Goal: Task Accomplishment & Management: Use online tool/utility

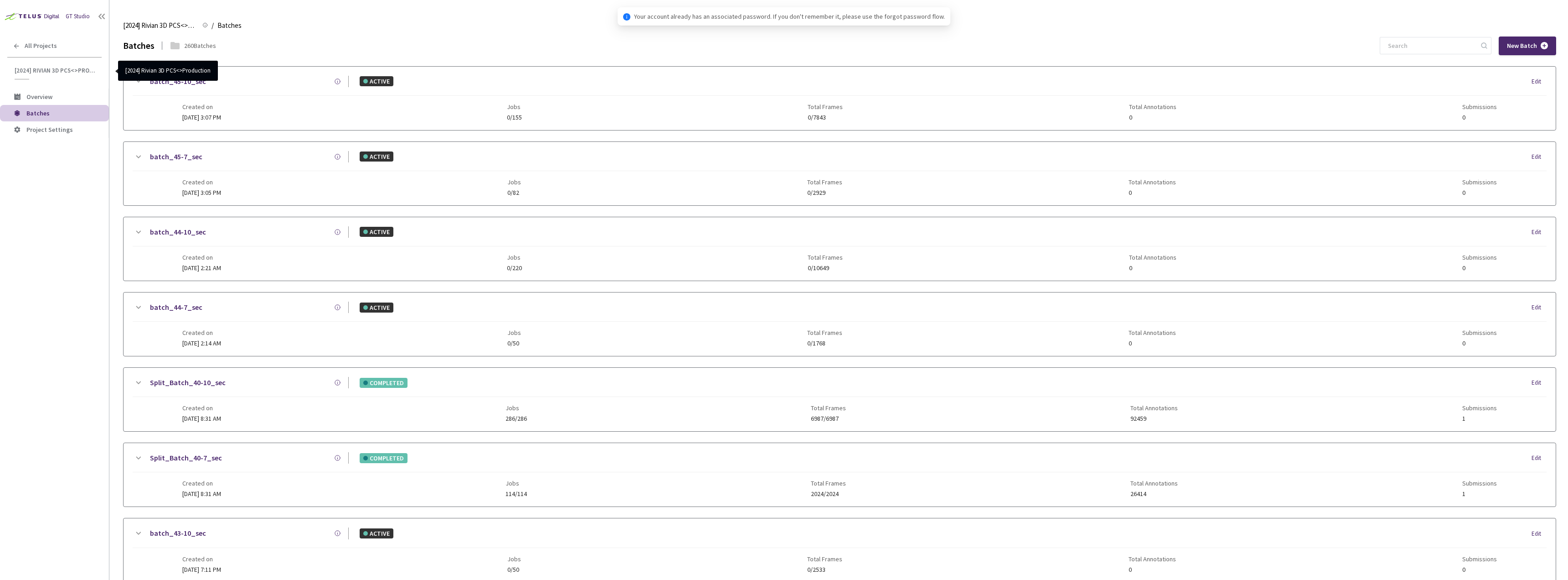
click at [49, 70] on span "[2024] Rivian 3D PCS<>Production" at bounding box center [55, 70] width 81 height 8
click at [46, 42] on span "All Projects" at bounding box center [40, 45] width 32 height 8
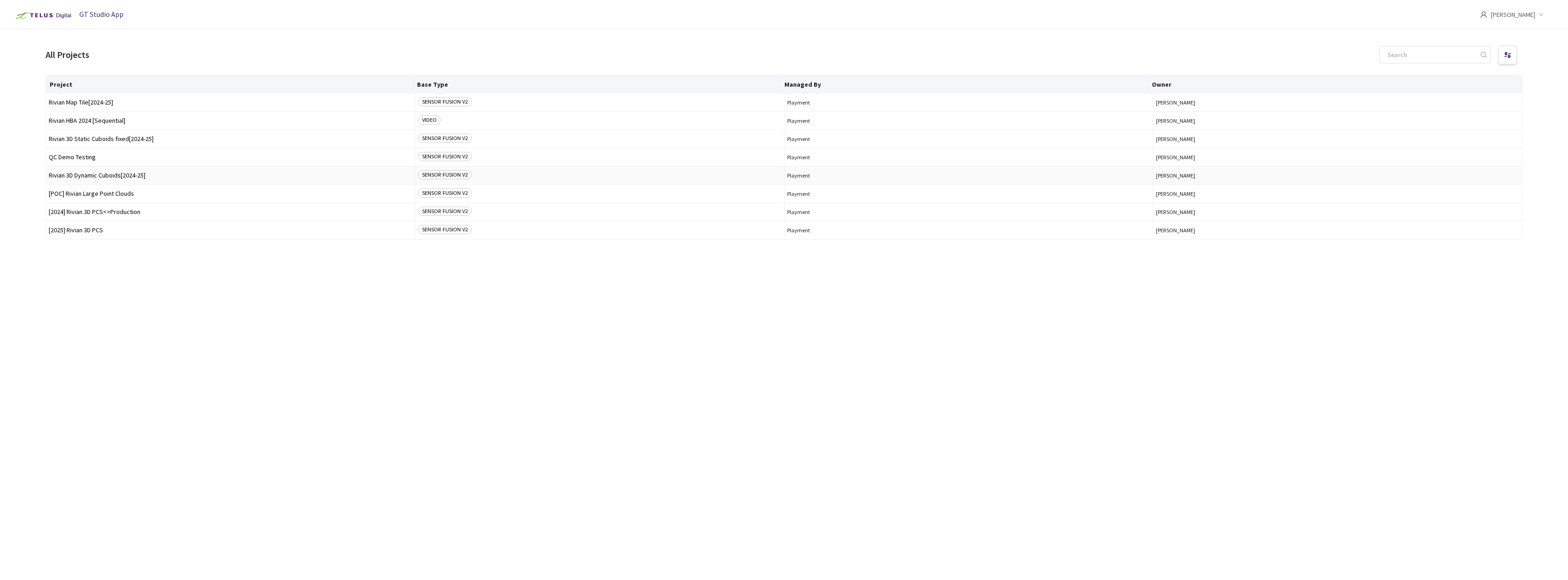
click at [113, 174] on span "Rivian 3D Dynamic Cuboids[2024-25]" at bounding box center [230, 175] width 363 height 7
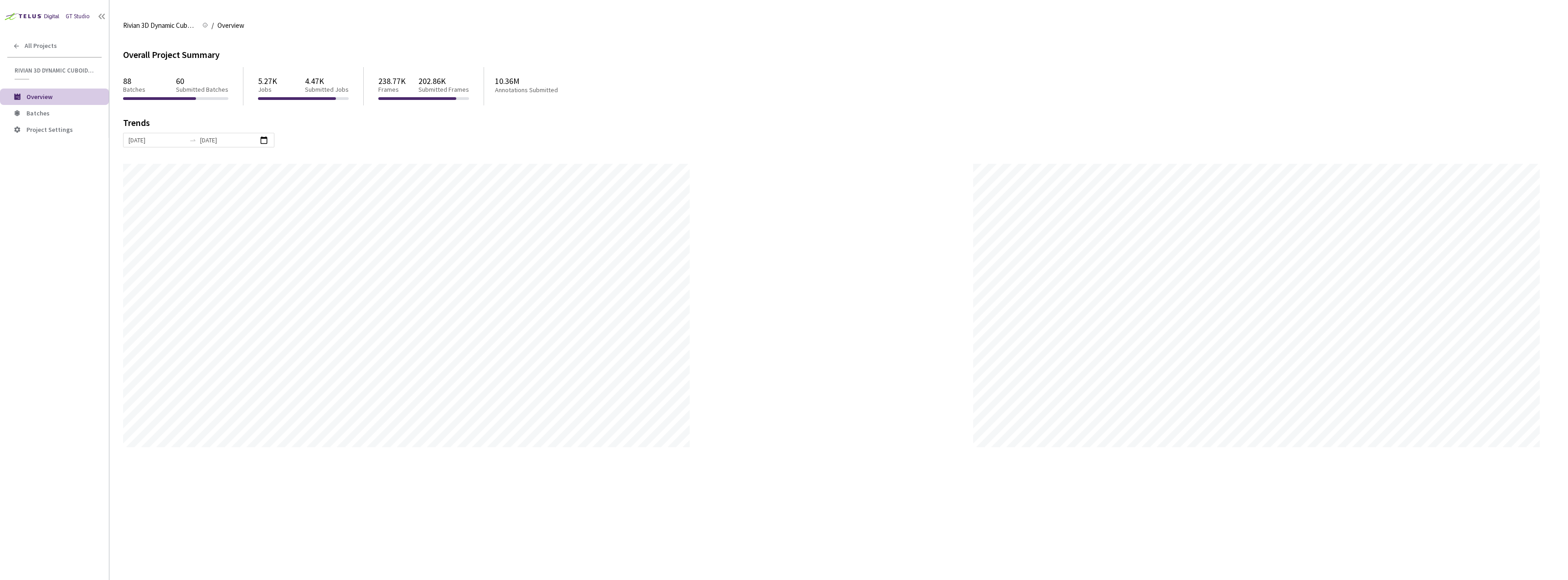
scroll to position [580, 1568]
click at [54, 111] on span "Batches" at bounding box center [64, 113] width 75 height 8
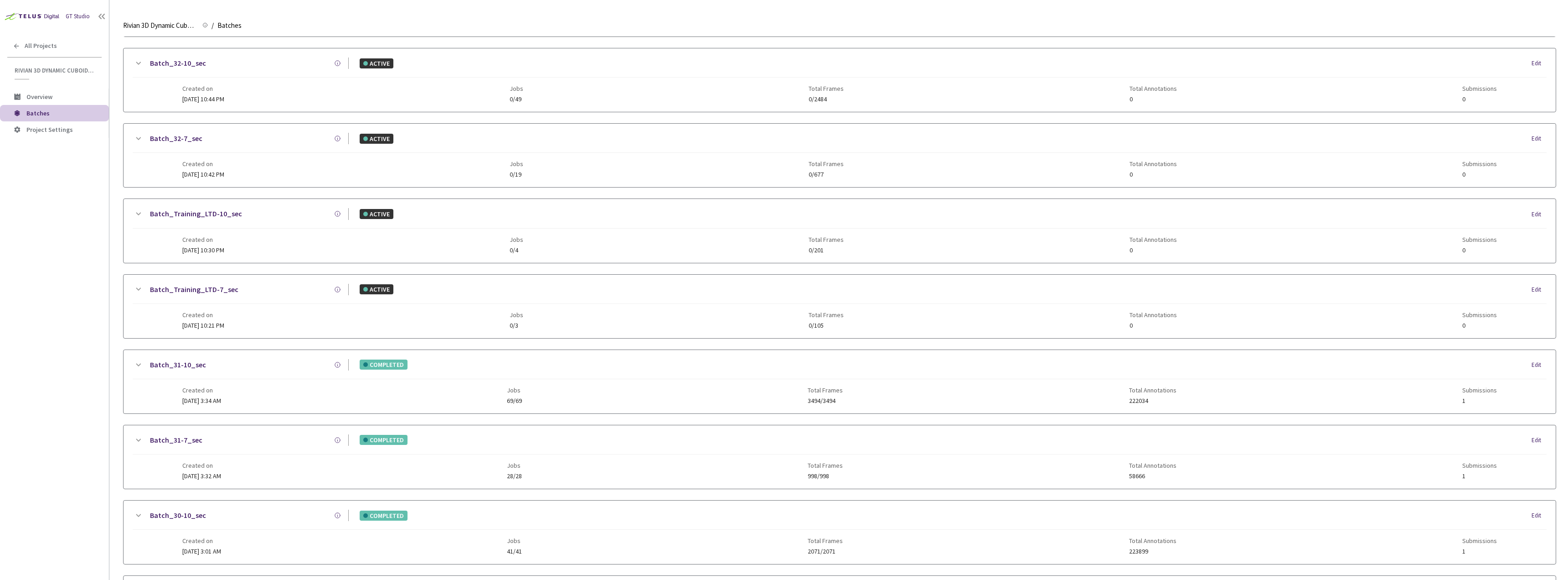
scroll to position [502, 0]
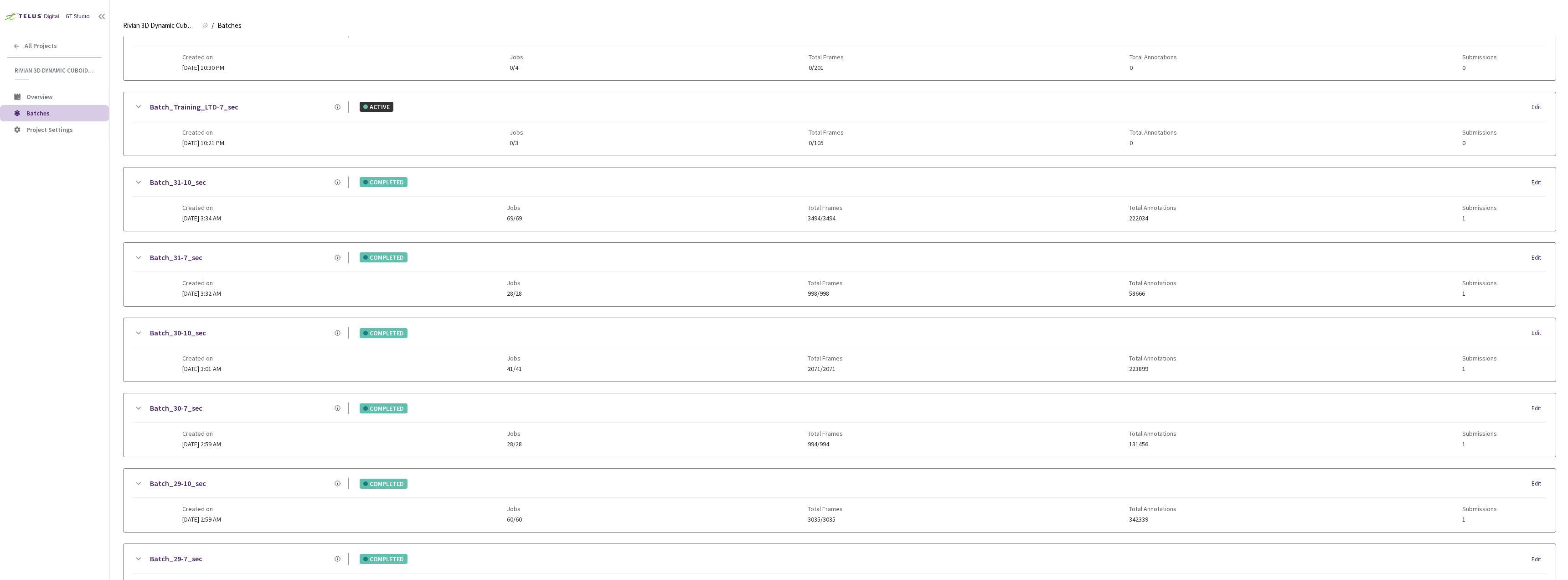
click at [263, 343] on div "Batch_30-10_sec COMPLETED Edit" at bounding box center [839, 337] width 1414 height 20
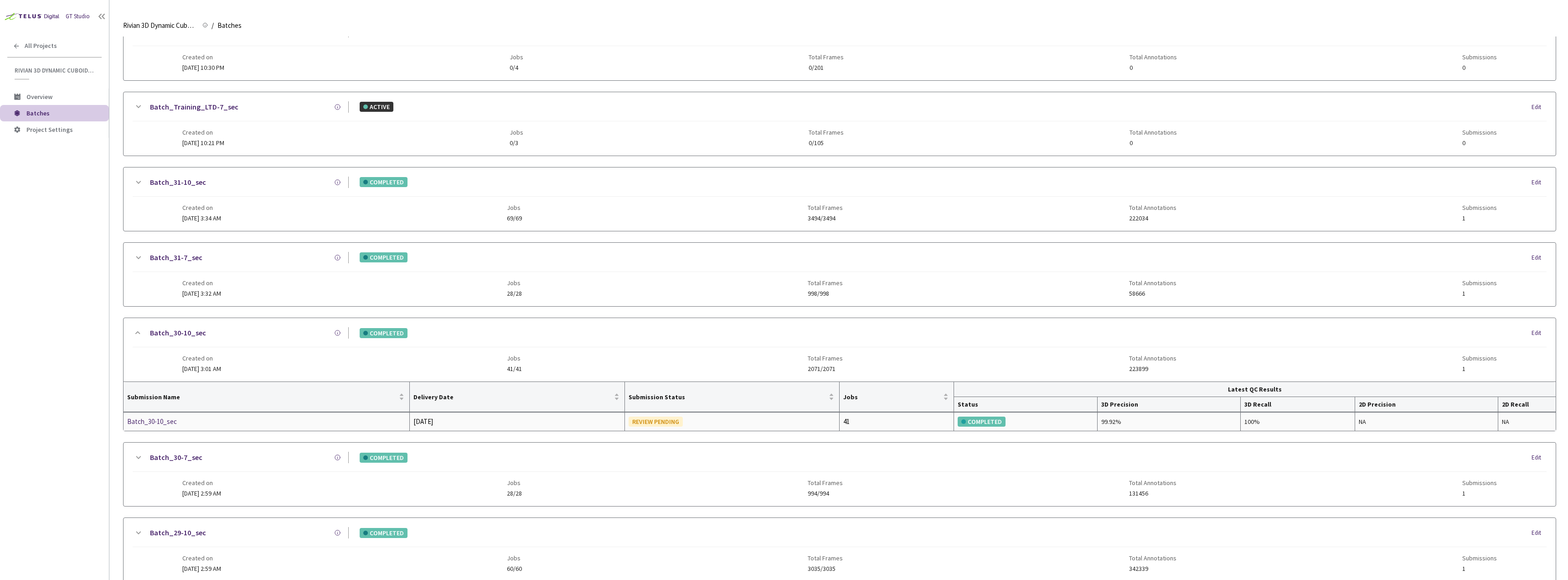
click at [162, 414] on td "Batch_30-10_sec" at bounding box center [267, 421] width 286 height 18
click at [161, 419] on div "Batch_30-10_sec" at bounding box center [175, 421] width 96 height 11
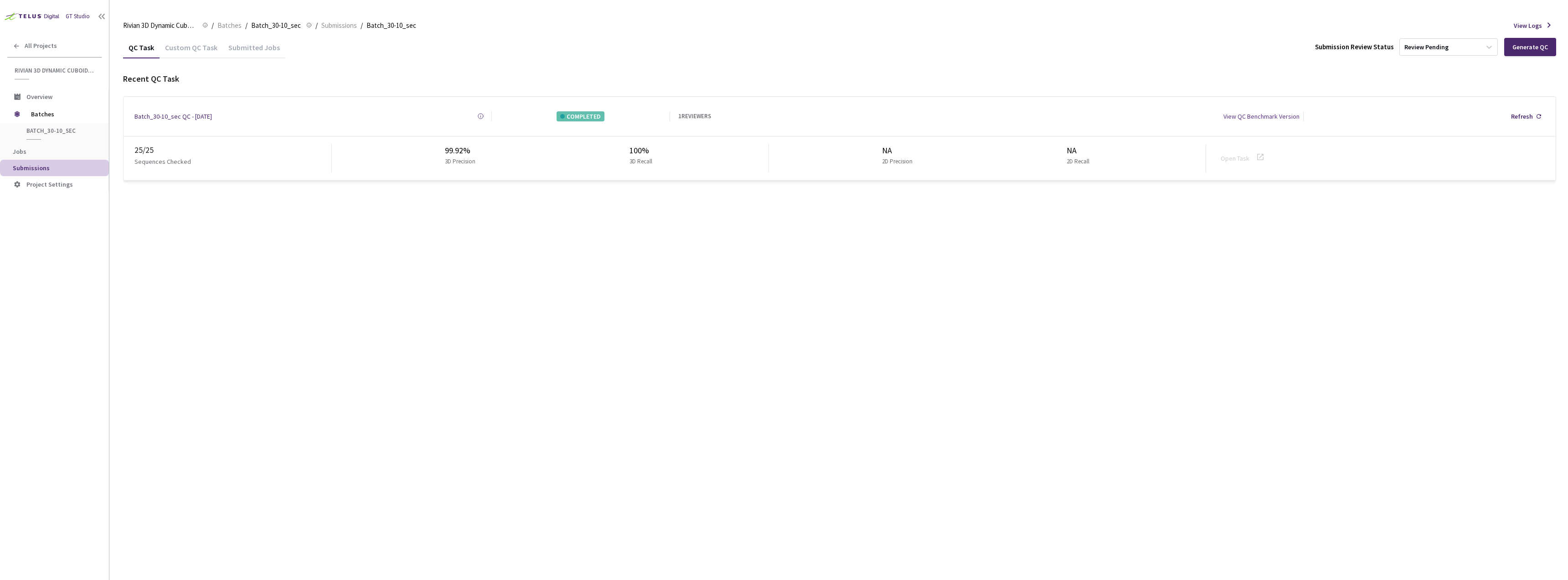
click at [198, 60] on div "QC Task Custom QC Task Submitted Jobs Submission Review Status Review Pending G…" at bounding box center [839, 108] width 1433 height 144
click at [197, 49] on div "Custom QC Task" at bounding box center [191, 51] width 64 height 16
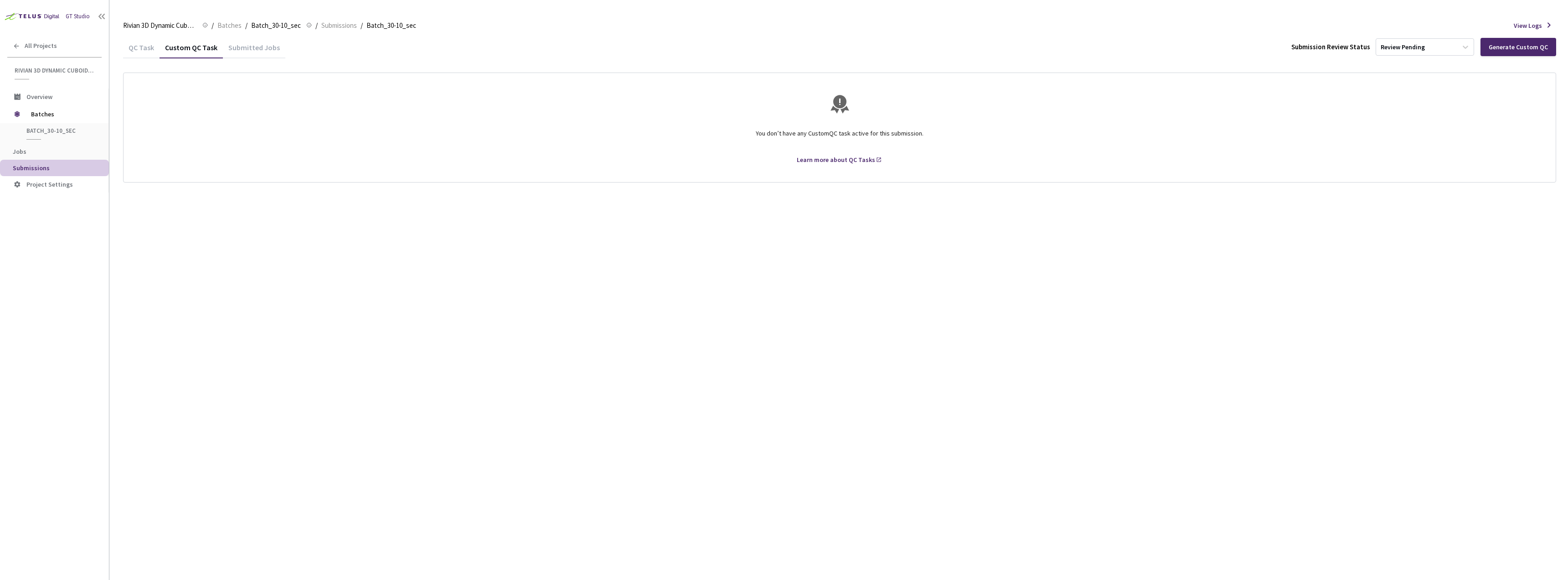
click at [154, 49] on div "QC Task" at bounding box center [141, 51] width 36 height 16
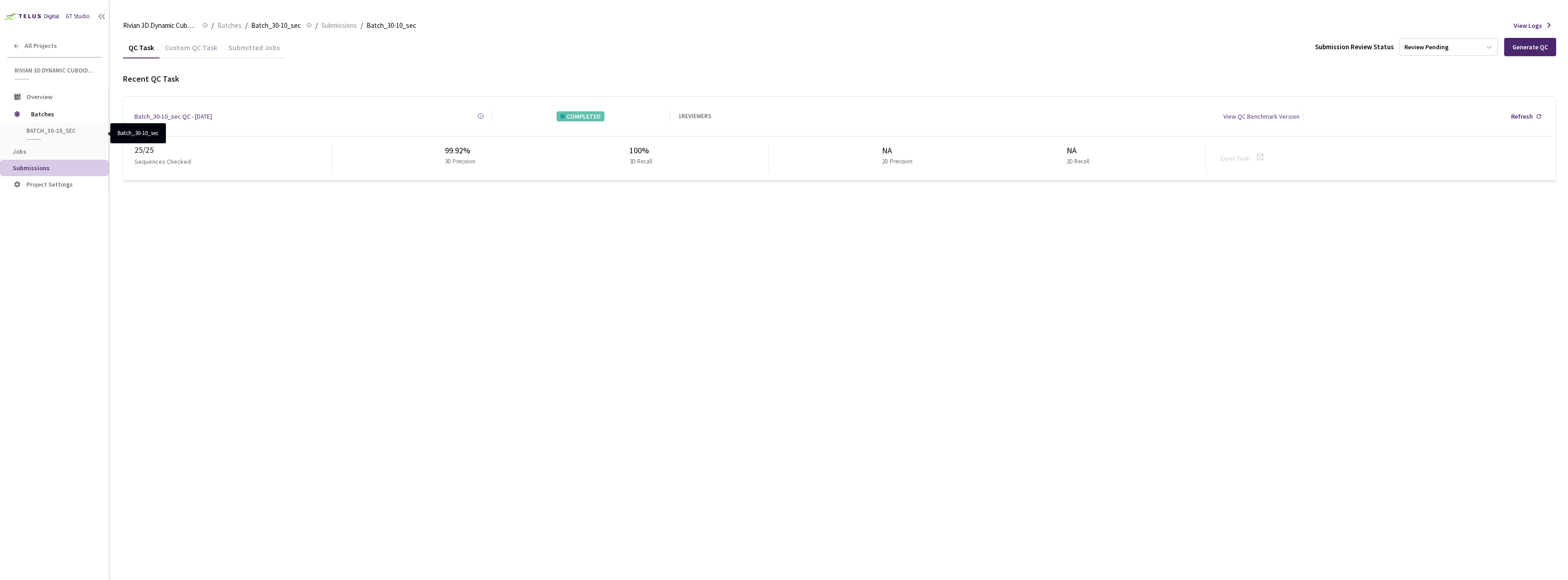
click at [54, 130] on span "Batch_30-10_sec" at bounding box center [60, 130] width 68 height 8
click at [51, 114] on span "Batches" at bounding box center [62, 114] width 62 height 18
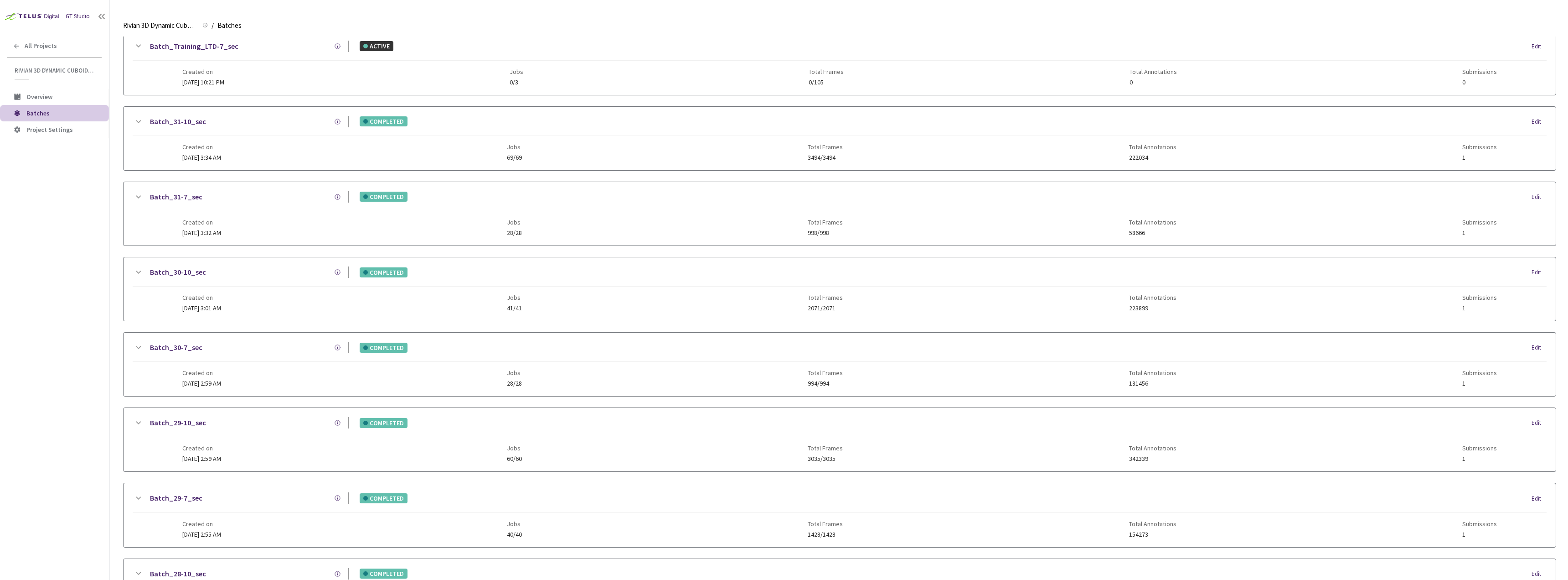
scroll to position [551, 0]
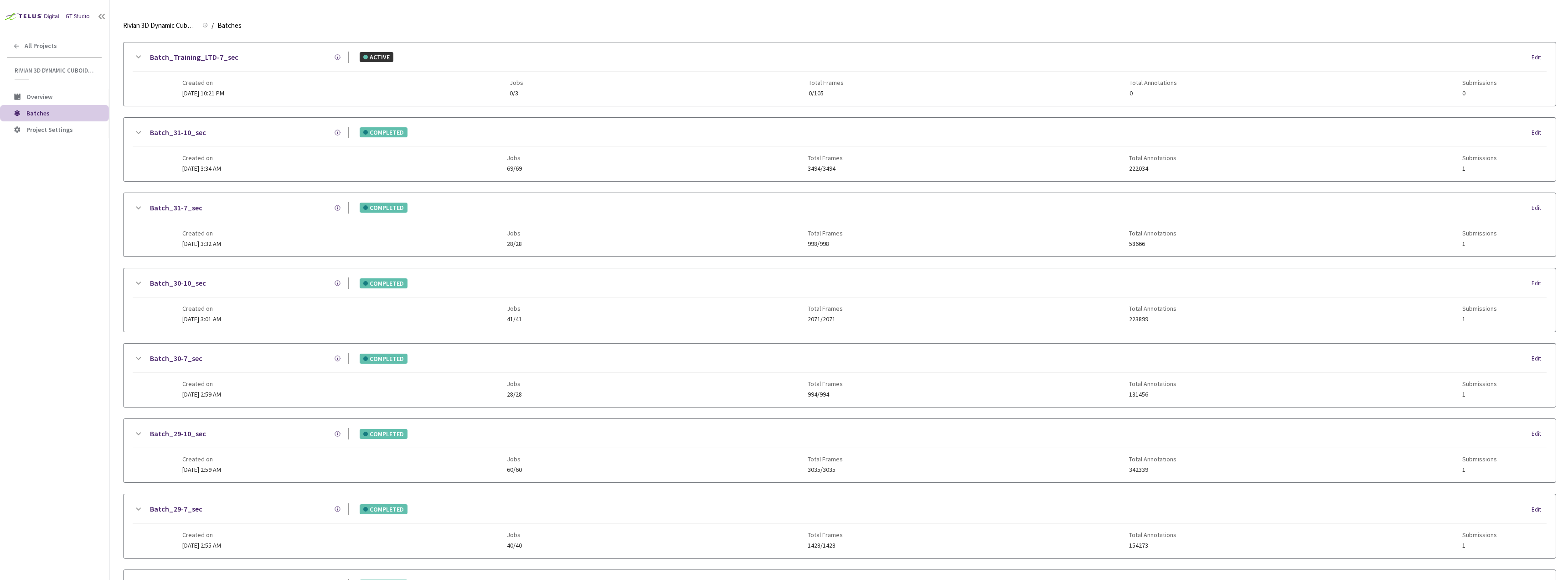
click at [247, 220] on div "Batch_31-7_sec COMPLETED Edit" at bounding box center [839, 211] width 1414 height 20
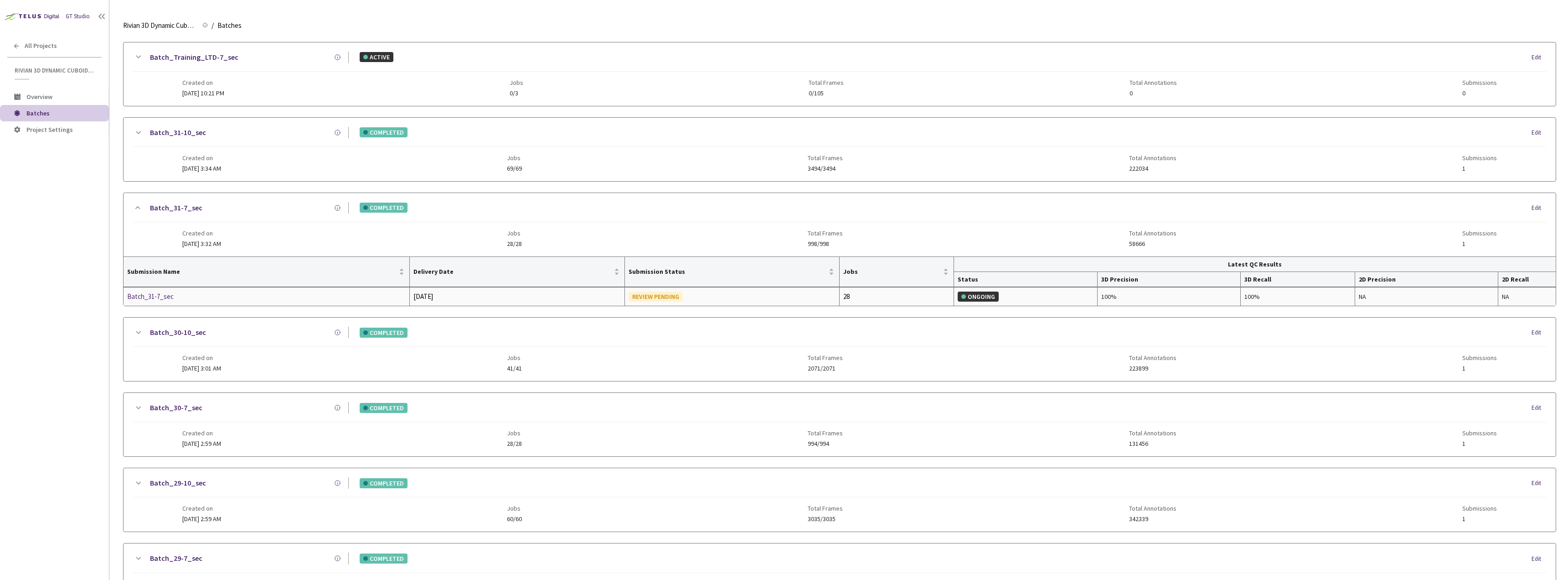
click at [150, 297] on div "Batch_31-7_sec" at bounding box center [175, 296] width 96 height 11
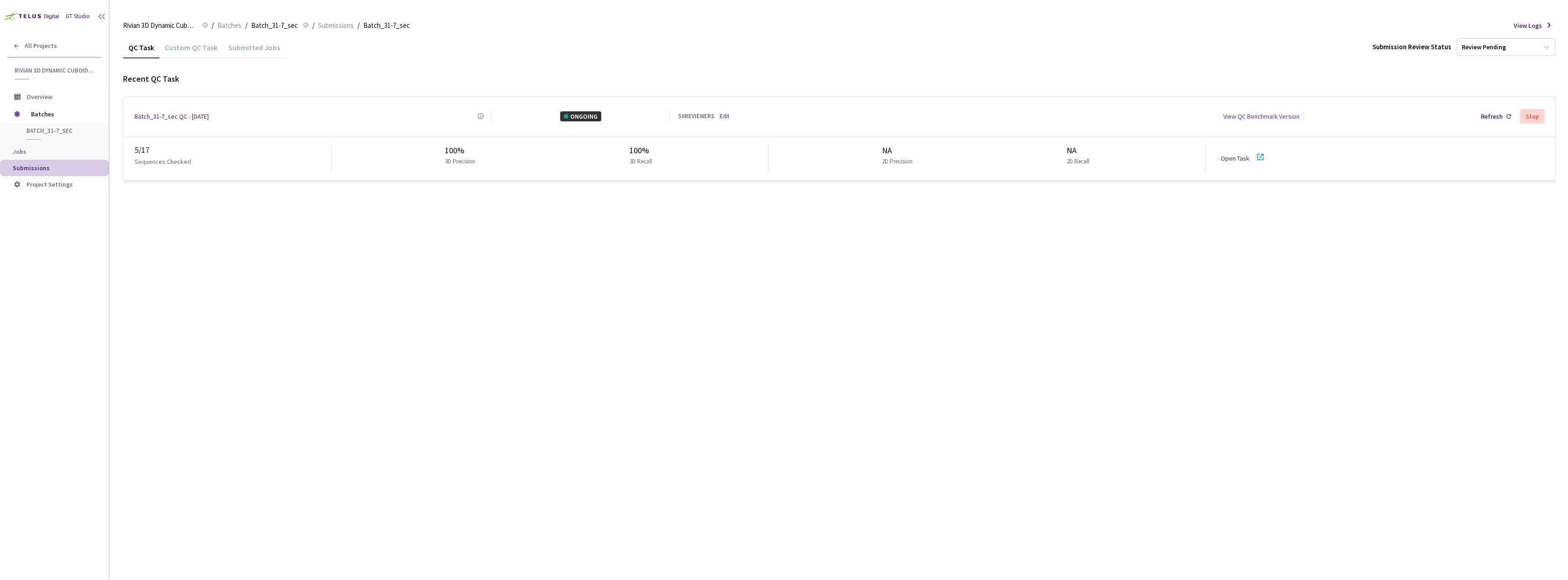
click at [1245, 160] on div "Open Task" at bounding box center [1246, 158] width 51 height 14
